Goal: Book appointment/travel/reservation

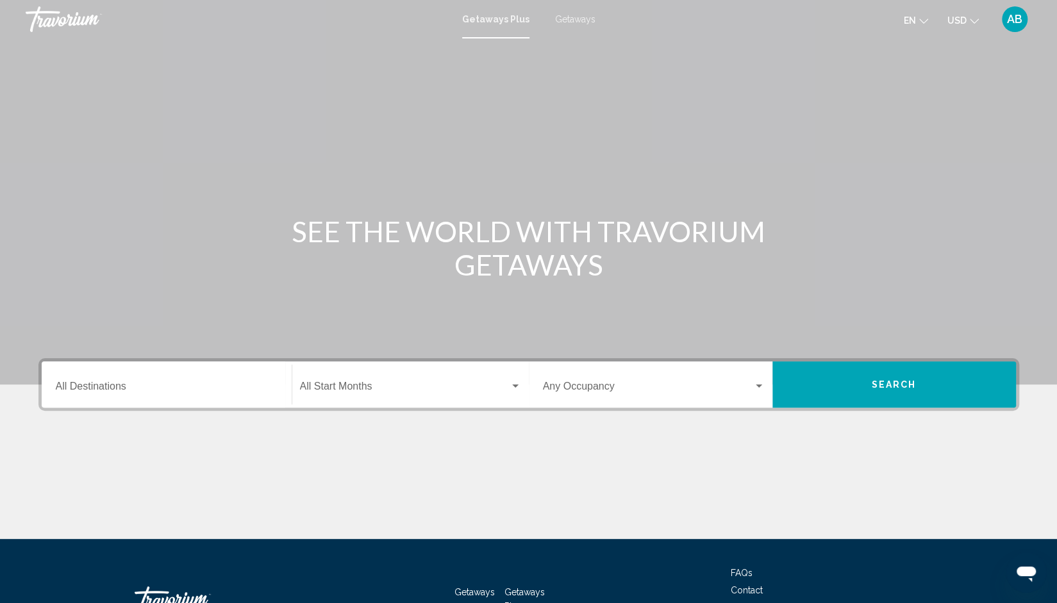
click at [162, 383] on input "Destination All Destinations" at bounding box center [167, 389] width 222 height 12
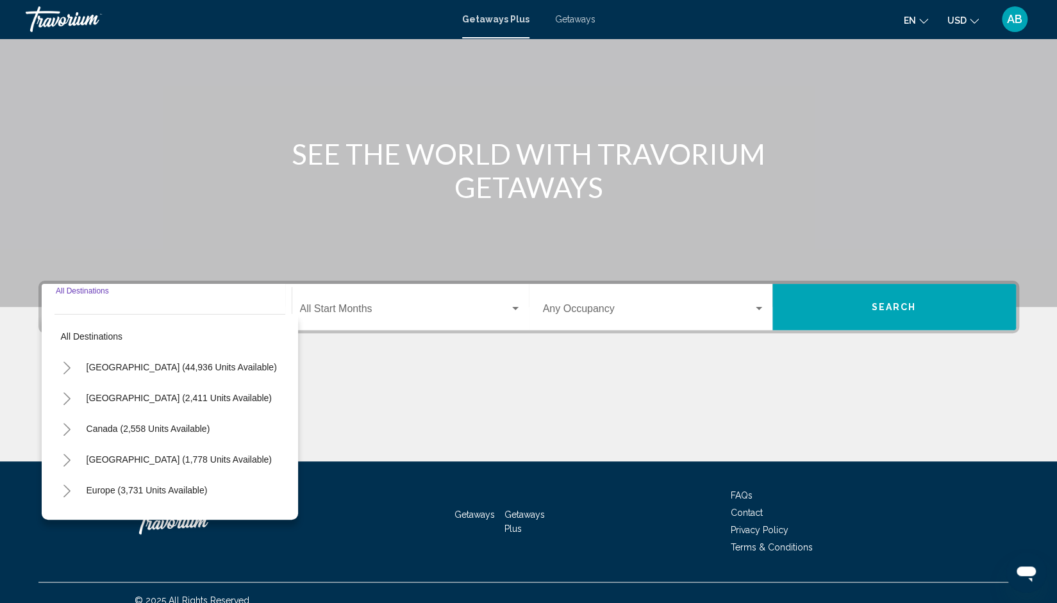
scroll to position [92, 0]
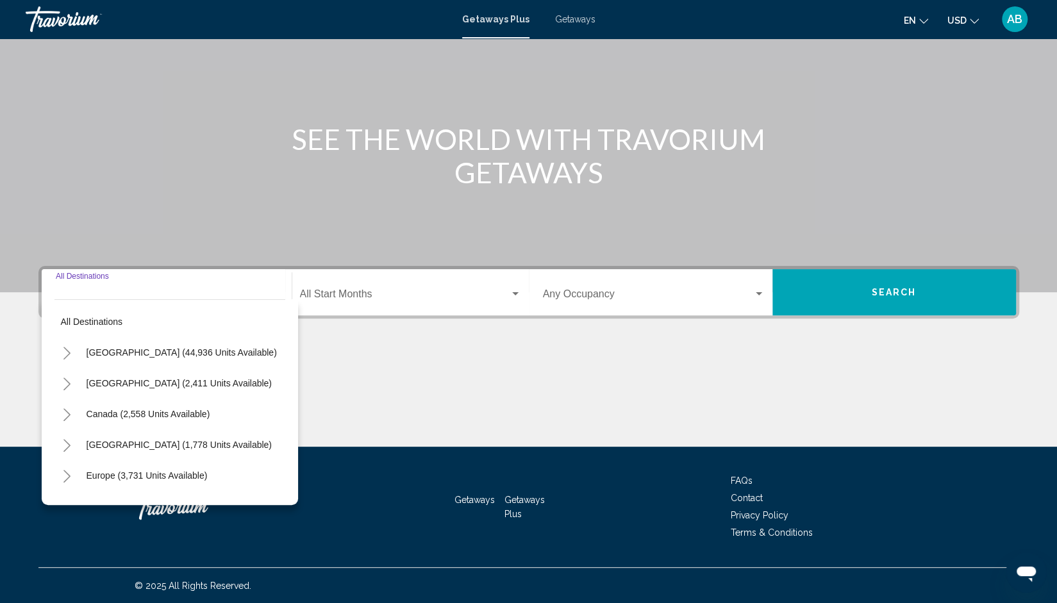
click at [62, 354] on icon "Toggle United States (44,936 units available)" at bounding box center [67, 353] width 10 height 13
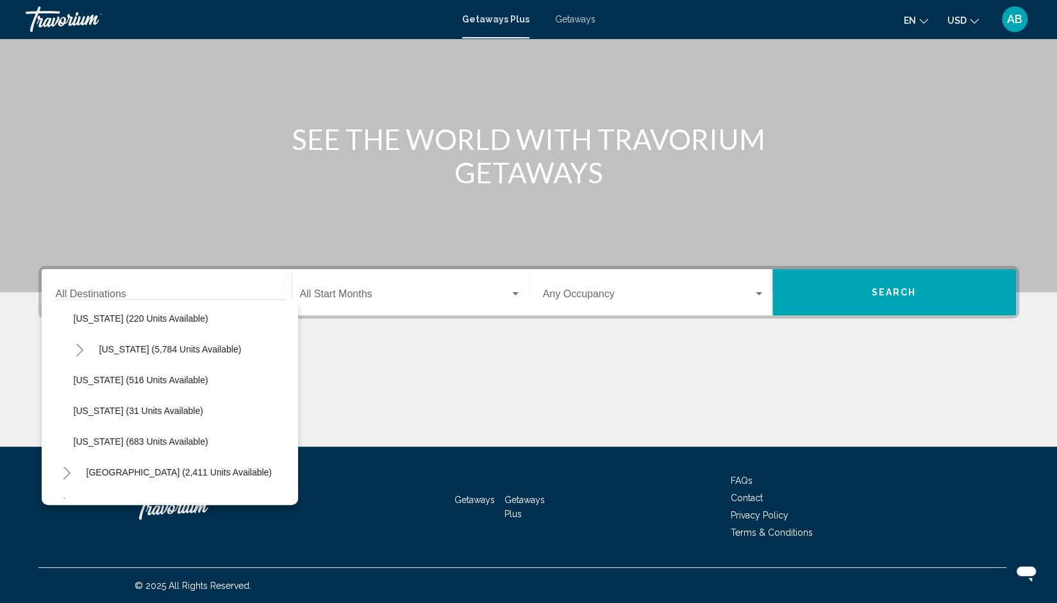
scroll to position [1172, 0]
click at [78, 345] on icon "Toggle Virginia (5,784 units available)" at bounding box center [79, 350] width 7 height 13
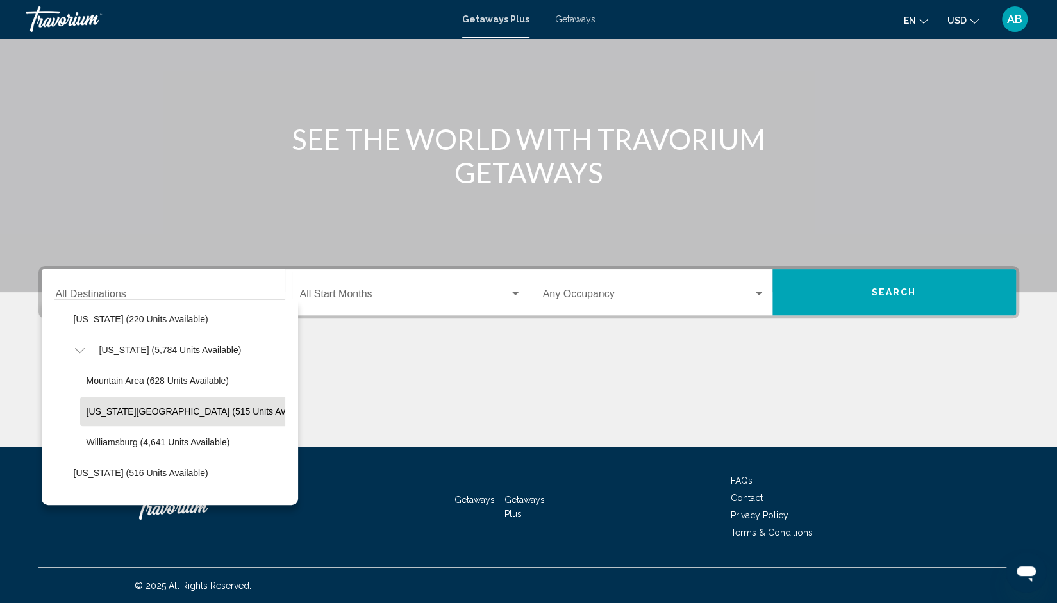
click at [144, 406] on span "[US_STATE][GEOGRAPHIC_DATA] (515 units available)" at bounding box center [201, 411] width 228 height 10
type input "**********"
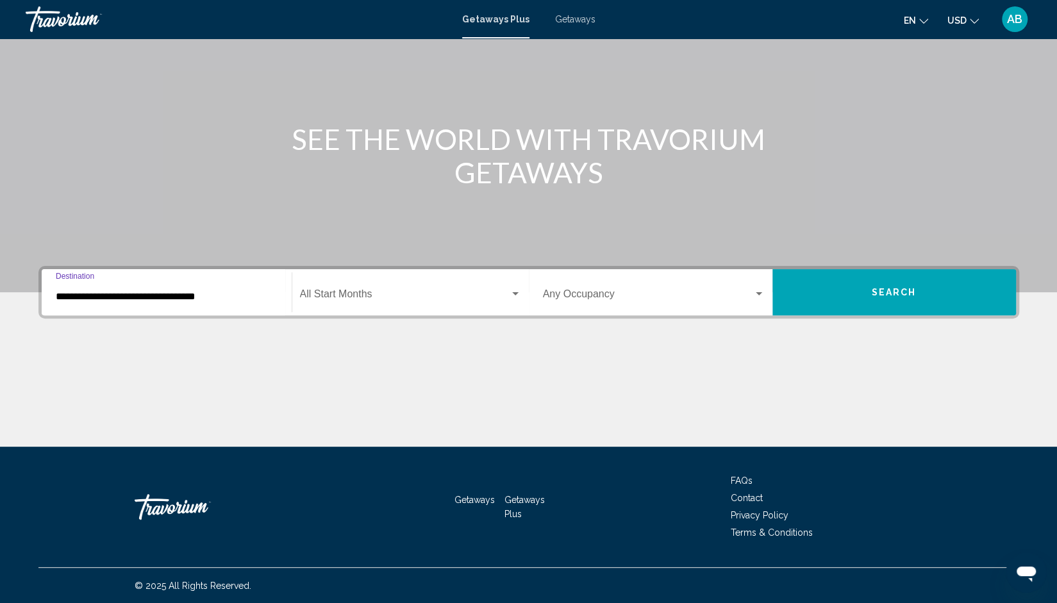
click at [350, 287] on div "Start Month All Start Months" at bounding box center [410, 292] width 221 height 40
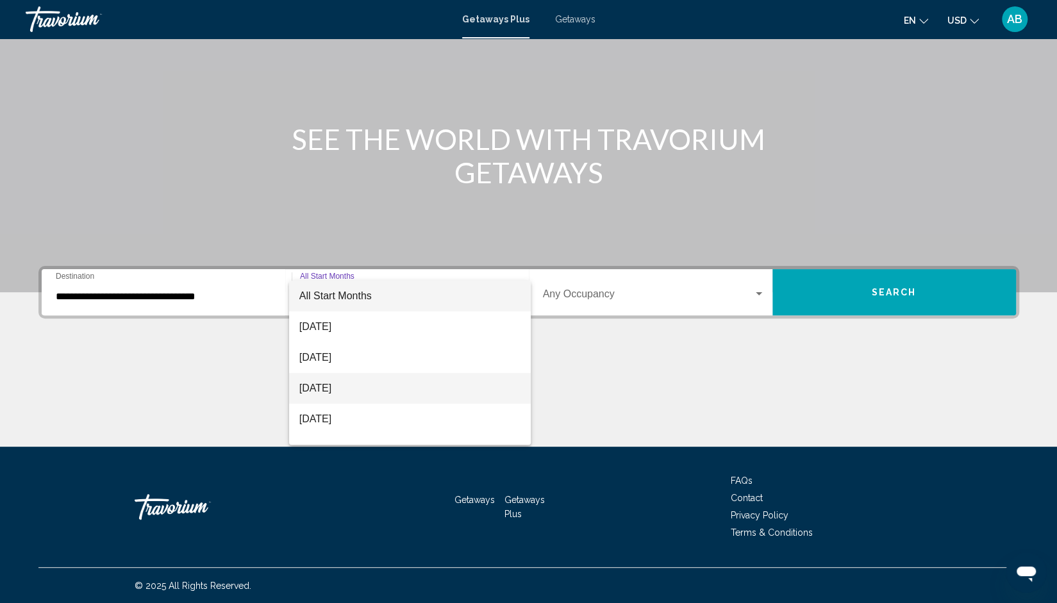
click at [363, 383] on span "[DATE]" at bounding box center [410, 388] width 222 height 31
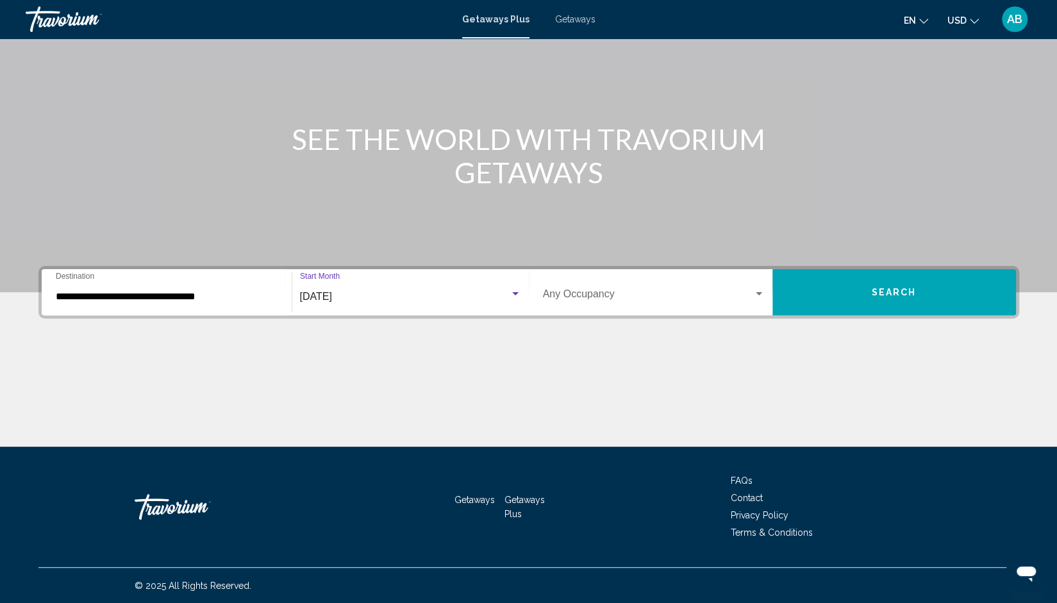
click at [707, 294] on span "Search widget" at bounding box center [648, 297] width 210 height 12
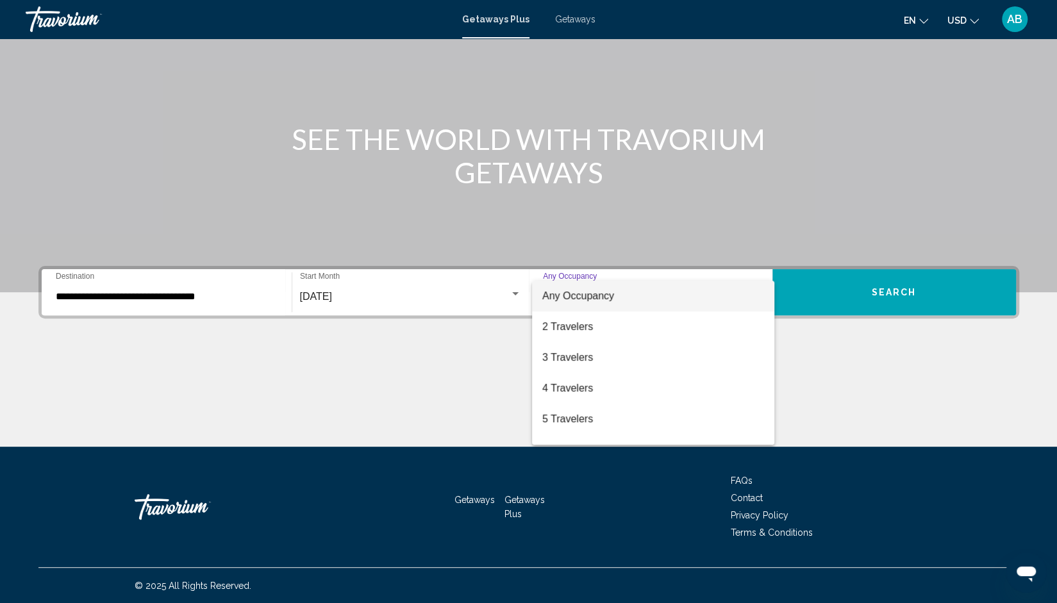
click at [707, 294] on span "Any Occupancy" at bounding box center [653, 296] width 222 height 31
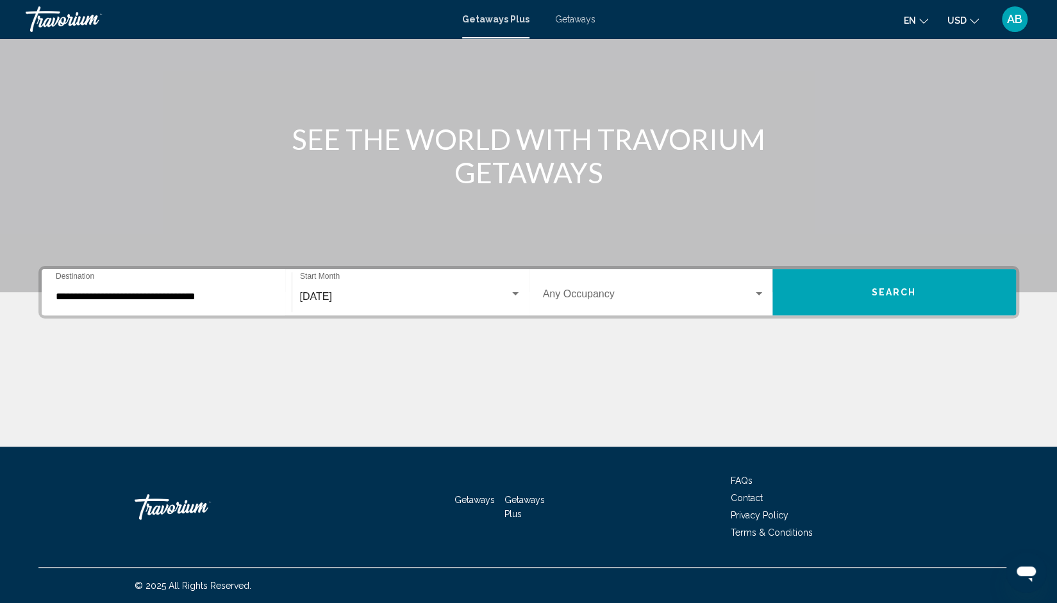
click at [609, 288] on div "Occupancy Any Occupancy" at bounding box center [654, 292] width 222 height 40
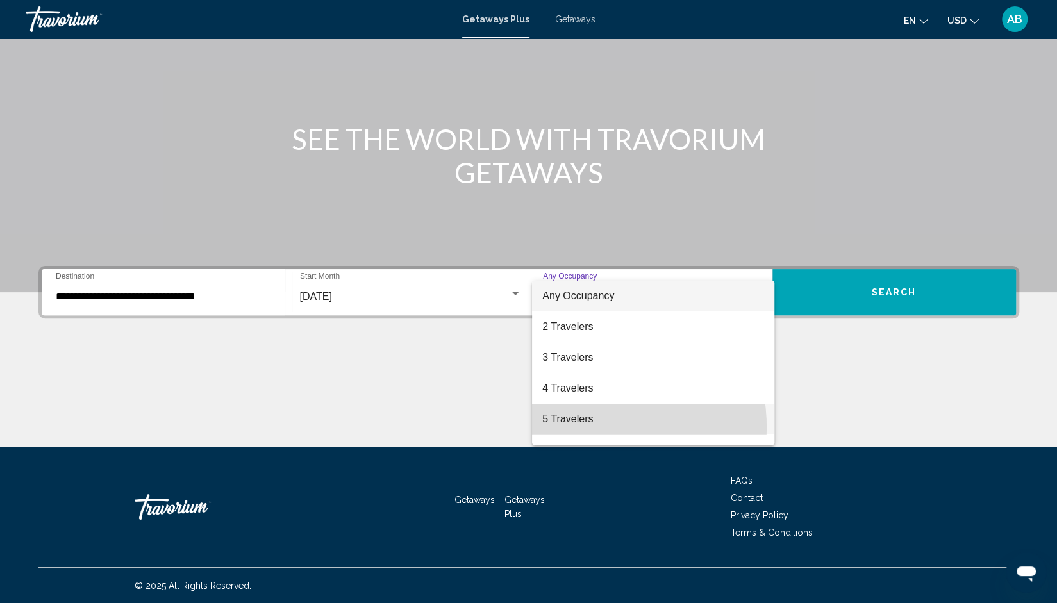
click at [582, 427] on span "5 Travelers" at bounding box center [653, 419] width 222 height 31
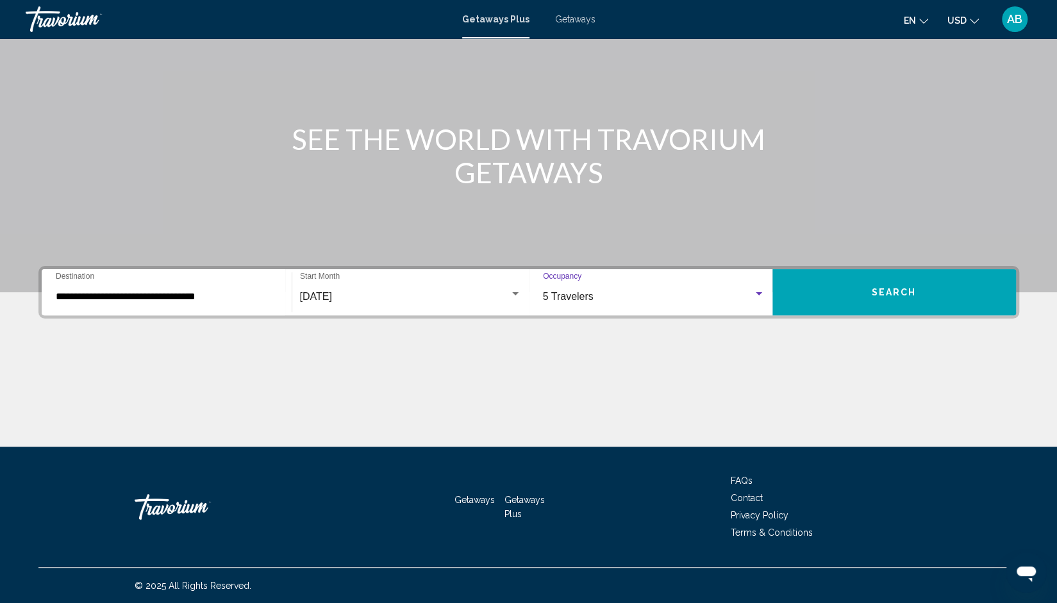
click at [859, 285] on button "Search" at bounding box center [894, 292] width 244 height 46
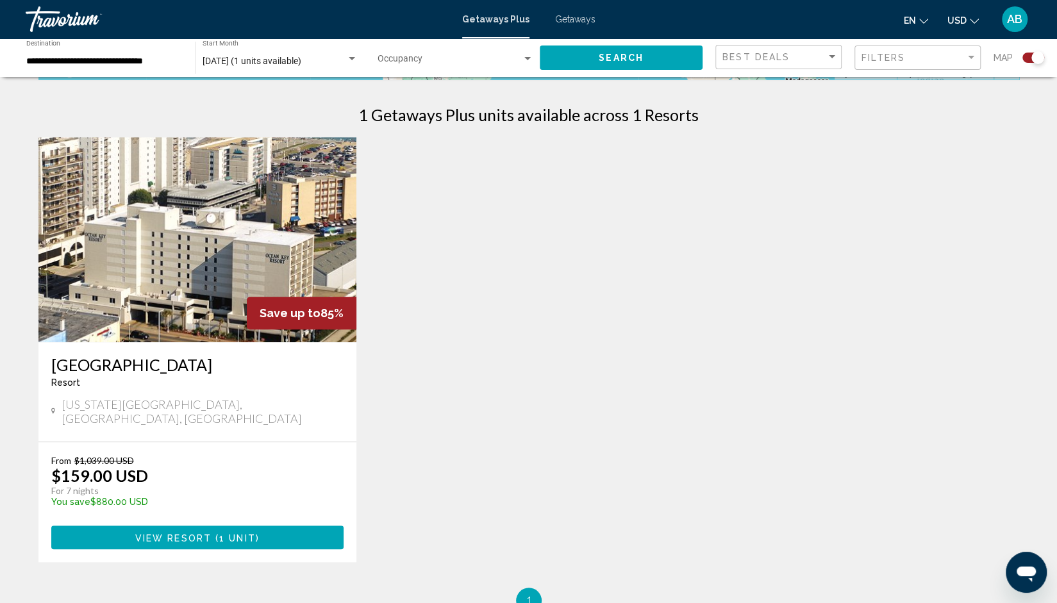
scroll to position [397, 0]
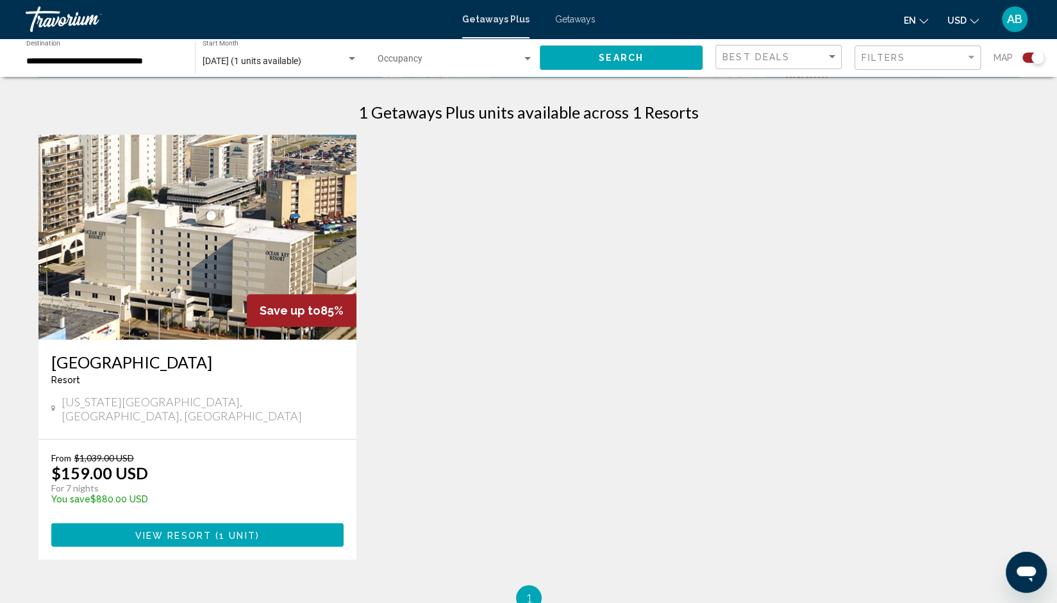
click at [1052, 389] on div "To navigate the map with touch gestures double-tap and hold your finger on the …" at bounding box center [528, 151] width 1057 height 918
click at [220, 530] on span "1 unit" at bounding box center [237, 535] width 37 height 10
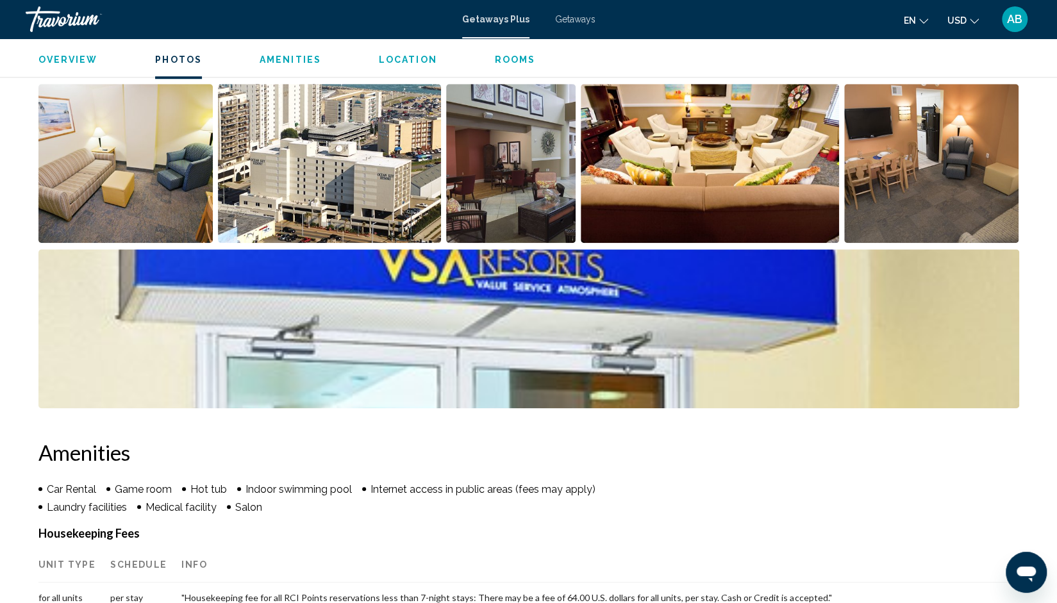
scroll to position [604, 0]
